Goal: Transaction & Acquisition: Purchase product/service

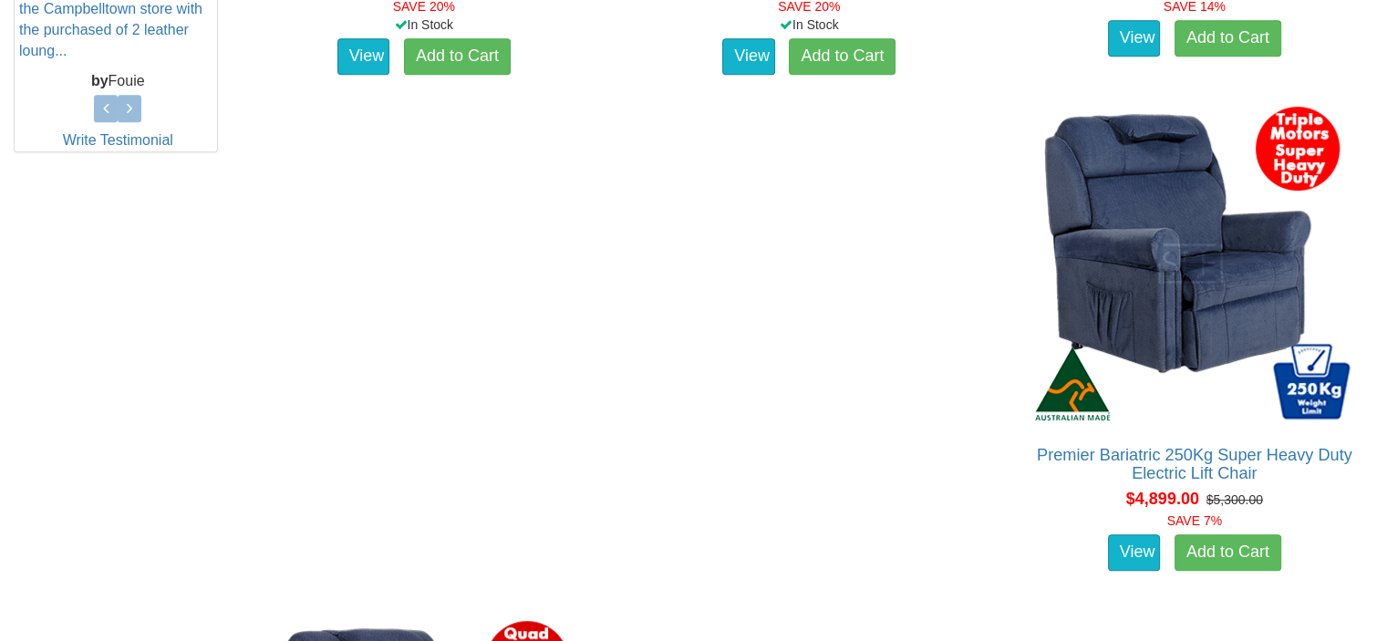
scroll to position [912, 0]
